Goal: Information Seeking & Learning: Compare options

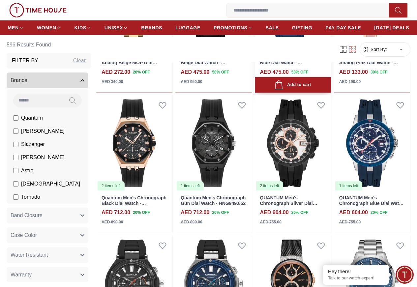
scroll to position [626, 0]
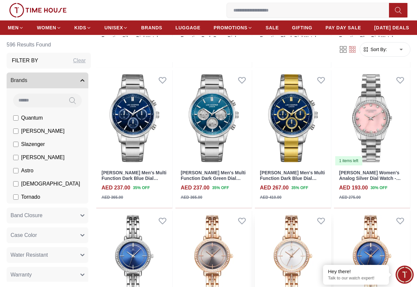
scroll to position [1319, 0]
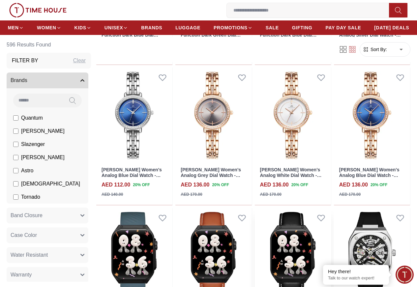
scroll to position [1418, 0]
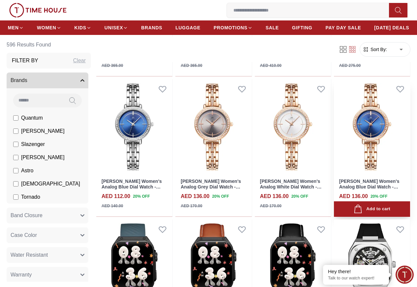
click at [374, 98] on img at bounding box center [372, 127] width 76 height 96
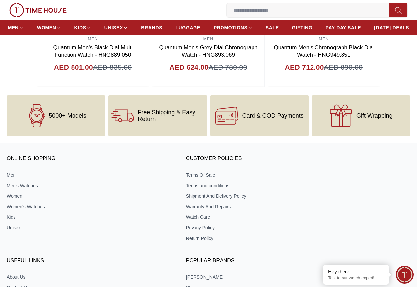
scroll to position [873, 0]
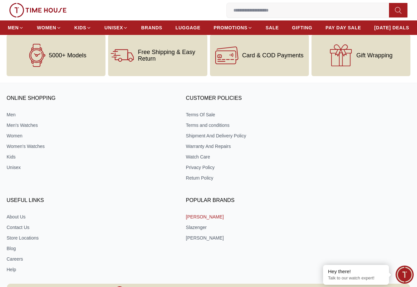
click at [316, 214] on link "[PERSON_NAME]" at bounding box center [268, 217] width 165 height 7
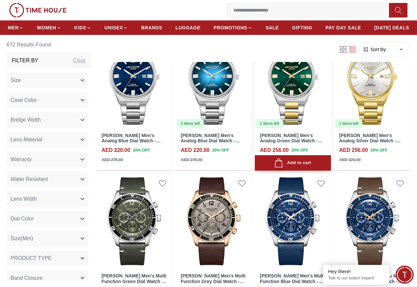
scroll to position [527, 0]
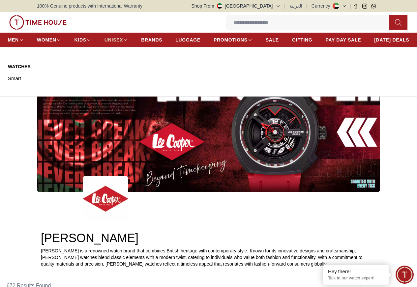
click at [123, 42] on span "UNISEX" at bounding box center [114, 40] width 18 height 7
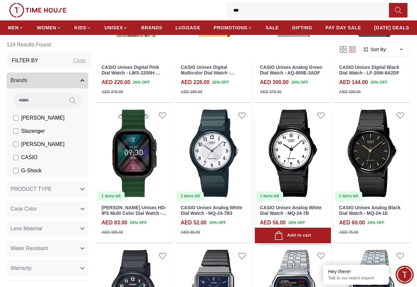
scroll to position [462, 0]
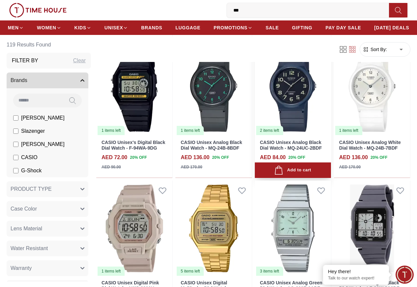
scroll to position [198, 0]
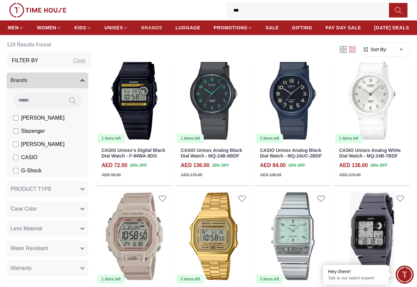
click at [162, 28] on span "BRANDS" at bounding box center [151, 27] width 21 height 7
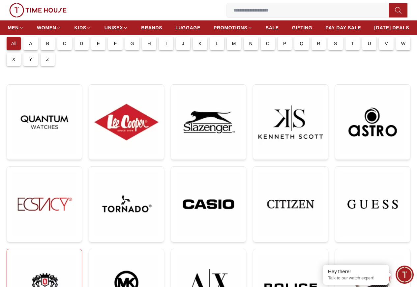
scroll to position [66, 0]
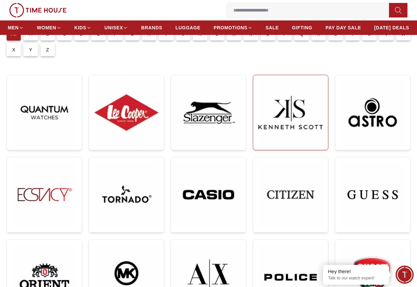
click at [258, 111] on img at bounding box center [290, 112] width 64 height 64
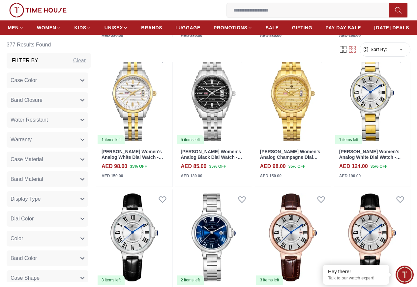
scroll to position [1209, 0]
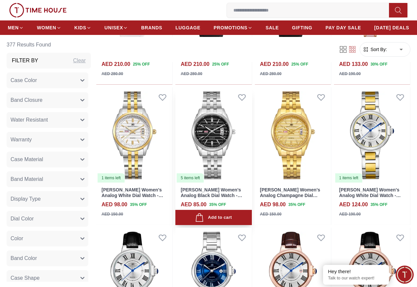
click at [230, 122] on img at bounding box center [213, 135] width 76 height 96
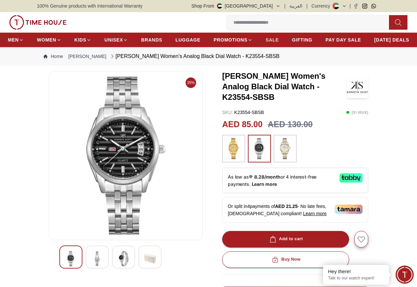
click at [279, 40] on span "SALE" at bounding box center [272, 40] width 13 height 7
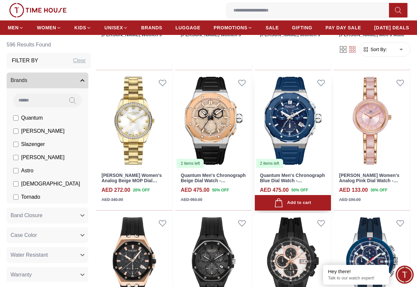
scroll to position [429, 0]
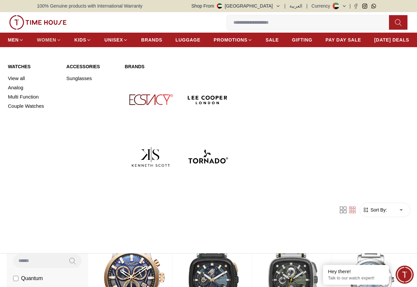
click at [61, 42] on icon at bounding box center [58, 40] width 5 height 5
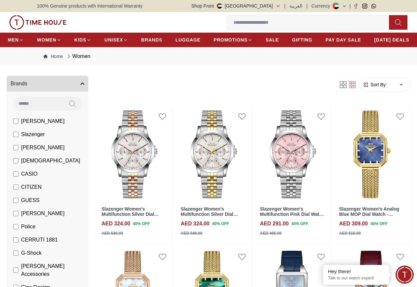
scroll to position [66, 0]
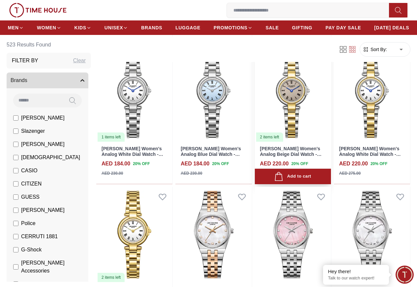
scroll to position [330, 0]
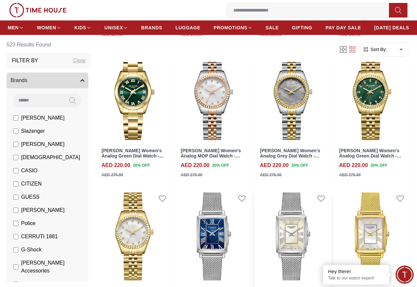
scroll to position [1253, 0]
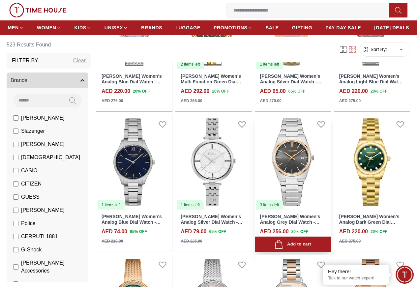
scroll to position [2473, 0]
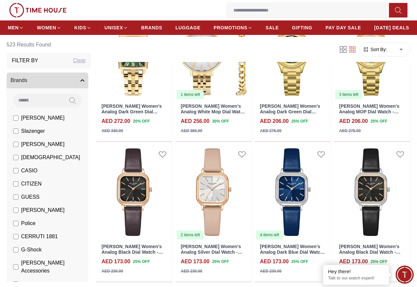
scroll to position [3264, 0]
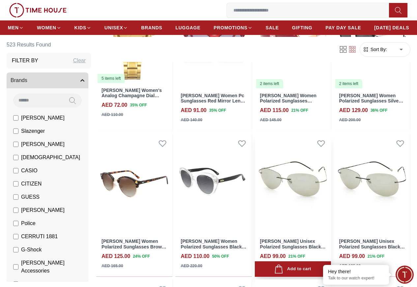
scroll to position [4682, 0]
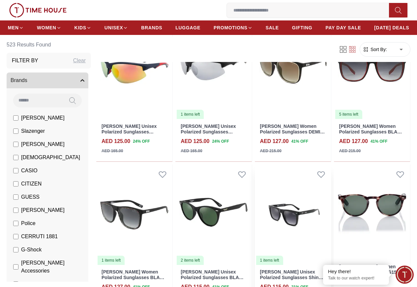
scroll to position [5341, 0]
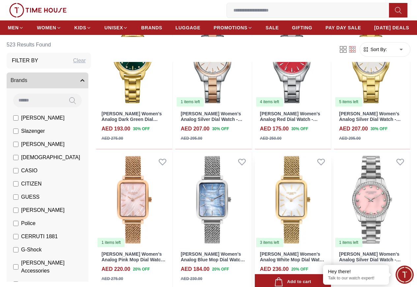
scroll to position [6462, 0]
